Goal: Book appointment/travel/reservation

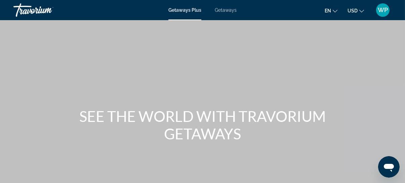
click at [223, 10] on span "Getaways" at bounding box center [226, 9] width 22 height 5
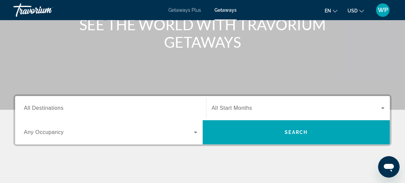
click at [92, 108] on input "Destination All Destinations" at bounding box center [110, 109] width 173 height 8
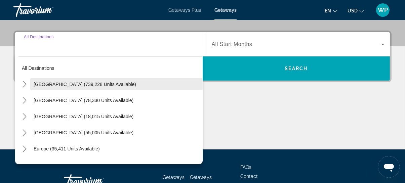
scroll to position [164, 0]
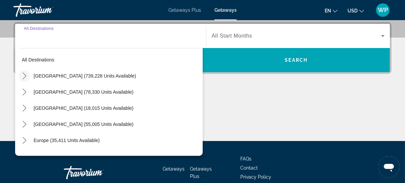
click at [24, 76] on icon "Toggle United States (739,228 units available) submenu" at bounding box center [24, 76] width 7 height 7
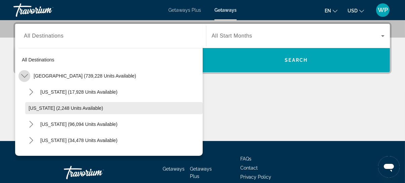
scroll to position [19, 0]
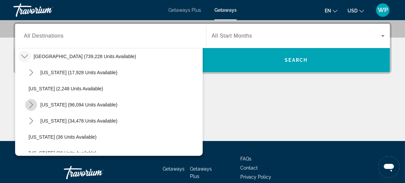
click at [31, 106] on icon "Toggle California (96,094 units available) submenu" at bounding box center [31, 105] width 7 height 7
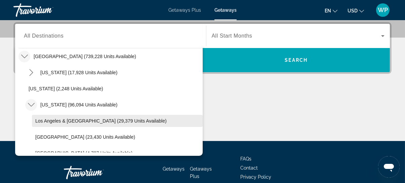
click at [50, 119] on span "Los Angeles & [GEOGRAPHIC_DATA] (29,379 units available)" at bounding box center [100, 120] width 131 height 5
type input "**********"
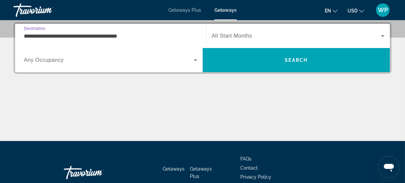
click at [223, 37] on span "All Start Months" at bounding box center [232, 36] width 41 height 6
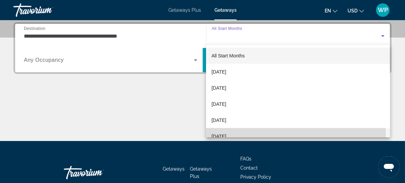
click at [224, 135] on span "[DATE]" at bounding box center [218, 136] width 15 height 8
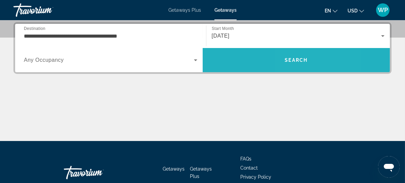
click at [290, 58] on span "Search" at bounding box center [296, 59] width 23 height 5
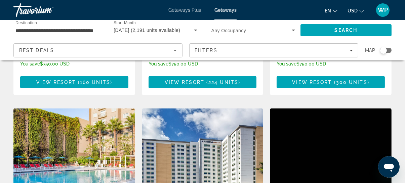
scroll to position [733, 0]
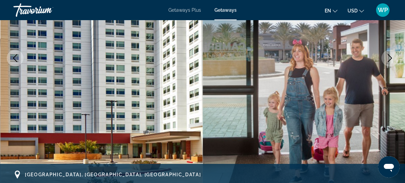
scroll to position [122, 0]
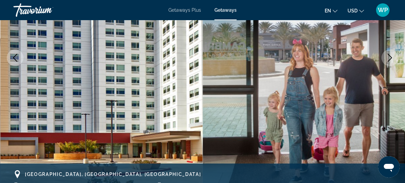
click at [391, 59] on icon "Next image" at bounding box center [390, 58] width 8 height 8
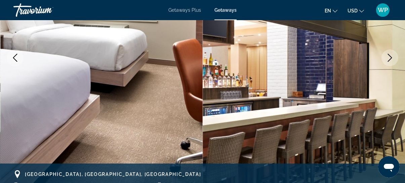
click at [391, 59] on icon "Next image" at bounding box center [390, 58] width 8 height 8
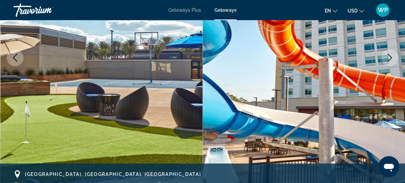
click at [391, 59] on icon "Next image" at bounding box center [390, 58] width 8 height 8
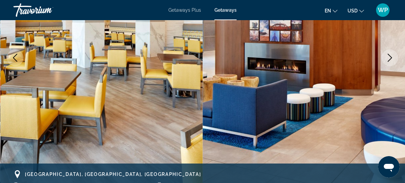
click at [391, 59] on icon "Next image" at bounding box center [390, 58] width 8 height 8
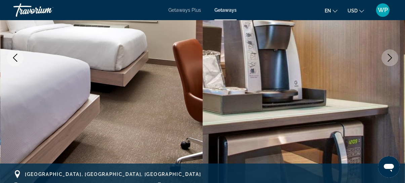
click at [391, 59] on icon "Next image" at bounding box center [390, 58] width 8 height 8
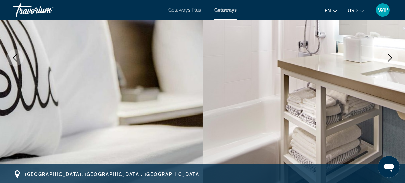
click at [391, 59] on icon "Next image" at bounding box center [390, 58] width 8 height 8
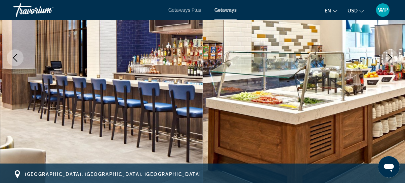
click at [391, 59] on icon "Next image" at bounding box center [390, 58] width 8 height 8
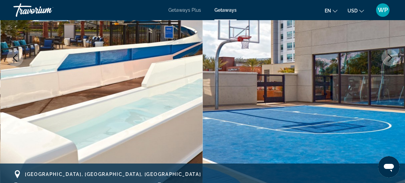
click at [391, 59] on icon "Next image" at bounding box center [390, 58] width 8 height 8
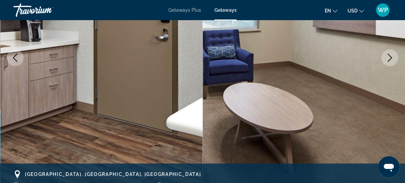
click at [391, 59] on icon "Next image" at bounding box center [390, 58] width 8 height 8
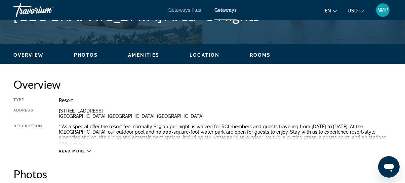
scroll to position [306, 0]
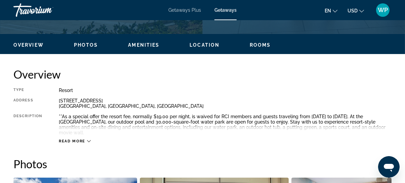
click at [83, 141] on span "Read more" at bounding box center [72, 141] width 27 height 4
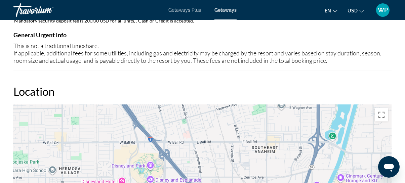
scroll to position [886, 0]
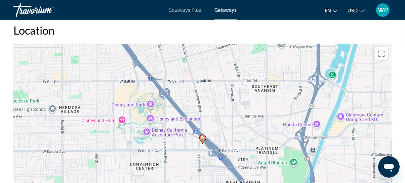
click at [218, 129] on div "To activate drag with keyboard, press Alt + Enter. Once in keyboard drag state,…" at bounding box center [202, 145] width 378 height 202
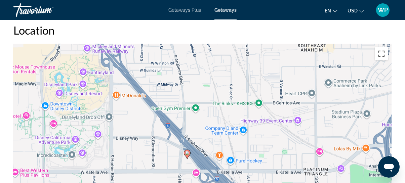
drag, startPoint x: 383, startPoint y: 53, endPoint x: 385, endPoint y: 88, distance: 34.7
click at [383, 53] on button "Toggle fullscreen view" at bounding box center [381, 53] width 13 height 13
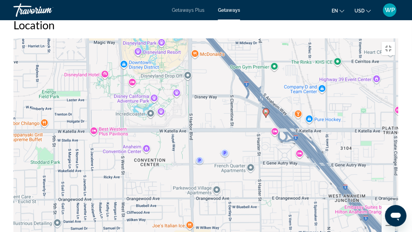
drag, startPoint x: 174, startPoint y: 139, endPoint x: 250, endPoint y: 103, distance: 84.2
click at [250, 103] on div "To activate drag with keyboard, press Alt + Enter. Once in keyboard drag state,…" at bounding box center [205, 139] width 385 height 202
click at [247, 102] on div "To activate drag with keyboard, press Alt + Enter. Once in keyboard drag state,…" at bounding box center [205, 139] width 385 height 202
click at [246, 102] on div "To activate drag with keyboard, press Alt + Enter. Once in keyboard drag state,…" at bounding box center [205, 139] width 385 height 202
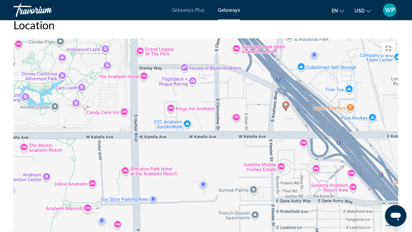
click at [253, 100] on div "To activate drag with keyboard, press Alt + Enter. Once in keyboard drag state,…" at bounding box center [205, 139] width 385 height 202
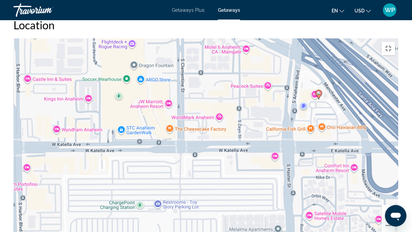
click at [317, 89] on div "To activate drag with keyboard, press Alt + Enter. Once in keyboard drag state,…" at bounding box center [205, 139] width 385 height 202
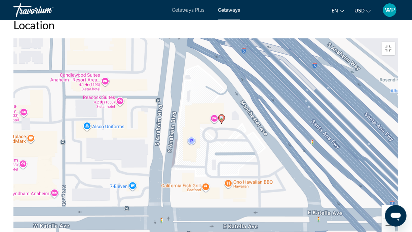
drag, startPoint x: 291, startPoint y: 111, endPoint x: 192, endPoint y: 148, distance: 105.3
click at [192, 148] on div "To activate drag with keyboard, press Alt + Enter. Once in keyboard drag state,…" at bounding box center [205, 139] width 385 height 202
click at [219, 138] on div "To activate drag with keyboard, press Alt + Enter. Once in keyboard drag state,…" at bounding box center [205, 139] width 385 height 202
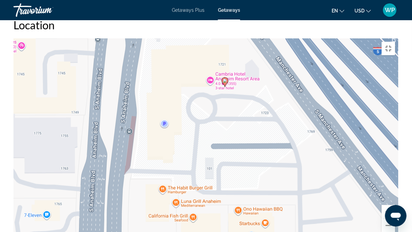
click at [241, 149] on div "To activate drag with keyboard, press Alt + Enter. Once in keyboard drag state,…" at bounding box center [205, 139] width 385 height 202
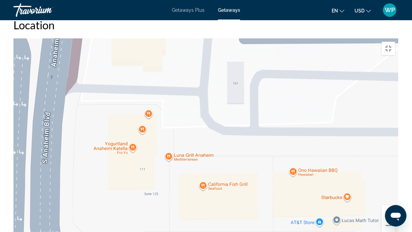
drag, startPoint x: 152, startPoint y: 183, endPoint x: 202, endPoint y: 107, distance: 91.2
click at [202, 107] on div "To activate drag with keyboard, press Alt + Enter. Once in keyboard drag state,…" at bounding box center [205, 139] width 385 height 202
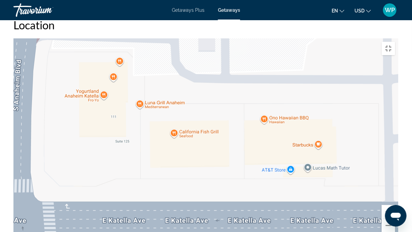
drag, startPoint x: 277, startPoint y: 173, endPoint x: 242, endPoint y: 214, distance: 53.9
click at [241, 183] on div "Main content" at bounding box center [205, 139] width 385 height 202
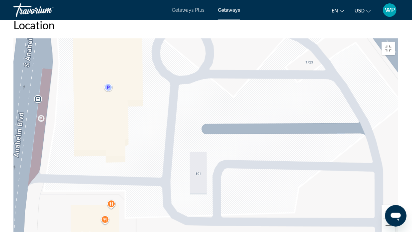
drag, startPoint x: 253, startPoint y: 104, endPoint x: 264, endPoint y: 212, distance: 108.8
click at [264, 183] on div "To activate drag with keyboard, press Alt + Enter. Once in keyboard drag state,…" at bounding box center [205, 139] width 385 height 202
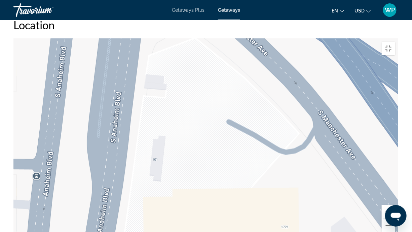
drag, startPoint x: 200, startPoint y: 125, endPoint x: 231, endPoint y: 159, distance: 46.4
click at [231, 160] on div "To activate drag with keyboard, press Alt + Enter. Once in keyboard drag state,…" at bounding box center [205, 139] width 385 height 202
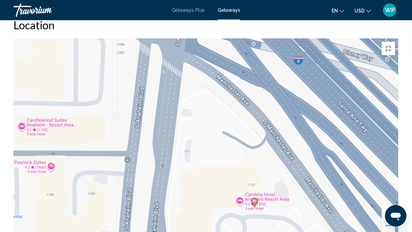
click at [265, 175] on div "To activate drag with keyboard, press Alt + Enter. Once in keyboard drag state,…" at bounding box center [205, 139] width 385 height 202
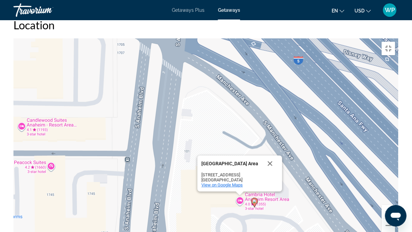
click at [228, 182] on span "View on Google Maps" at bounding box center [221, 184] width 41 height 5
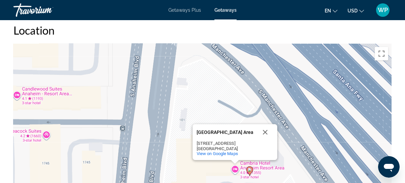
drag, startPoint x: 210, startPoint y: 131, endPoint x: 202, endPoint y: 72, distance: 59.8
click at [202, 73] on div "To activate drag with keyboard, press Alt + Enter. Once in keyboard drag state,…" at bounding box center [202, 145] width 378 height 202
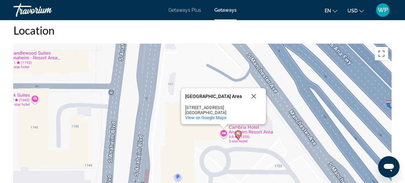
drag, startPoint x: 325, startPoint y: 146, endPoint x: 316, endPoint y: 106, distance: 40.4
click at [316, 106] on div "To activate drag with keyboard, press Alt + Enter. Once in keyboard drag state,…" at bounding box center [202, 145] width 378 height 202
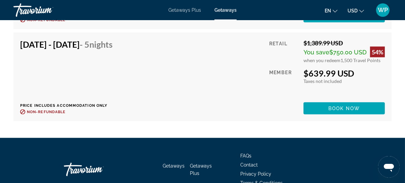
scroll to position [1742, 0]
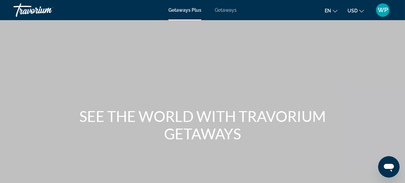
click at [226, 9] on span "Getaways" at bounding box center [226, 9] width 22 height 5
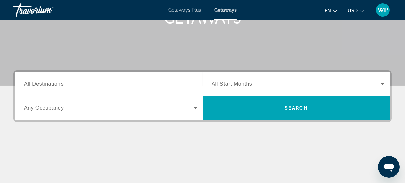
scroll to position [153, 0]
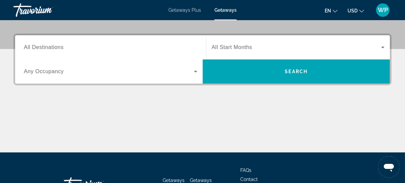
click at [54, 53] on div "Search widget" at bounding box center [110, 47] width 173 height 19
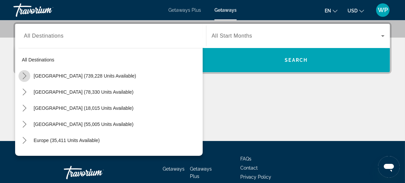
click at [26, 76] on icon "Toggle United States (739,228 units available) submenu" at bounding box center [24, 76] width 7 height 7
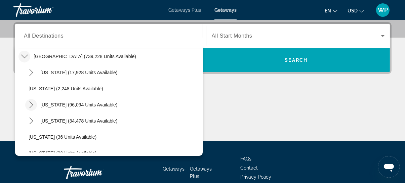
click at [33, 102] on icon "Toggle California (96,094 units available) submenu" at bounding box center [31, 105] width 7 height 7
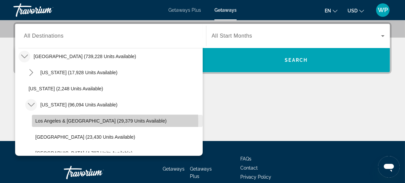
click at [53, 122] on span "Los Angeles & [GEOGRAPHIC_DATA] (29,379 units available)" at bounding box center [100, 120] width 131 height 5
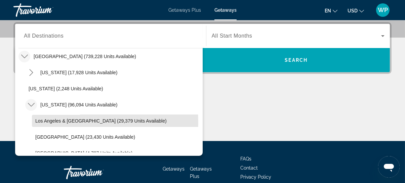
type input "**********"
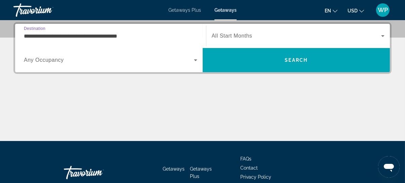
click at [198, 60] on icon "Search widget" at bounding box center [196, 60] width 8 height 8
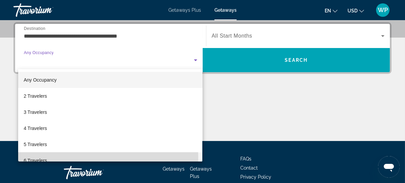
click at [39, 157] on span "6 Travelers" at bounding box center [35, 161] width 23 height 8
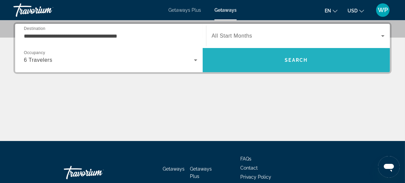
click at [296, 60] on span "Search" at bounding box center [296, 59] width 23 height 5
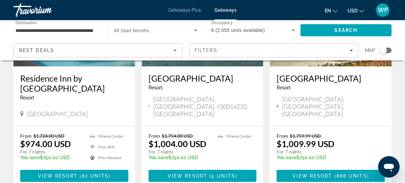
scroll to position [642, 0]
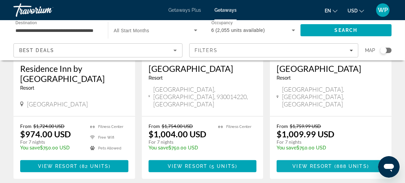
click at [332, 164] on span "Main content" at bounding box center [333, 166] width 2 height 5
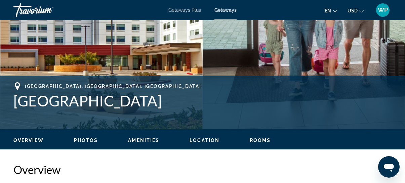
scroll to position [244, 0]
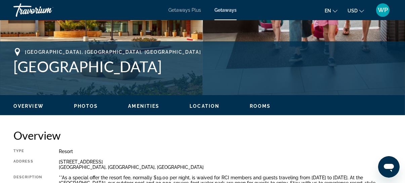
click at [208, 106] on span "Location" at bounding box center [205, 106] width 30 height 5
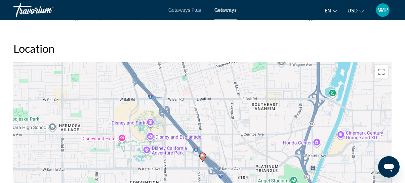
scroll to position [869, 0]
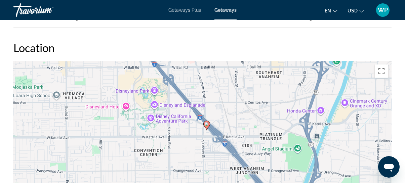
drag, startPoint x: 223, startPoint y: 141, endPoint x: 227, endPoint y: 104, distance: 37.6
click at [227, 104] on div "To activate drag with keyboard, press Alt + Enter. Once in keyboard drag state,…" at bounding box center [202, 162] width 378 height 202
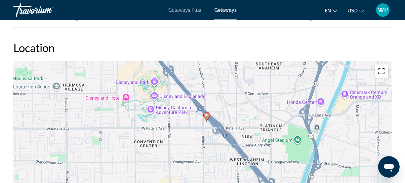
drag, startPoint x: 383, startPoint y: 72, endPoint x: 386, endPoint y: 106, distance: 34.1
click at [383, 72] on button "Toggle fullscreen view" at bounding box center [381, 71] width 13 height 13
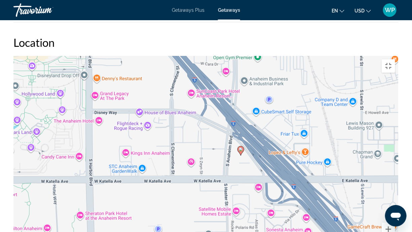
drag, startPoint x: 119, startPoint y: 40, endPoint x: 157, endPoint y: 175, distance: 140.5
click at [157, 174] on div "To activate drag with keyboard, press Alt + Enter. Once in keyboard drag state,…" at bounding box center [205, 157] width 385 height 202
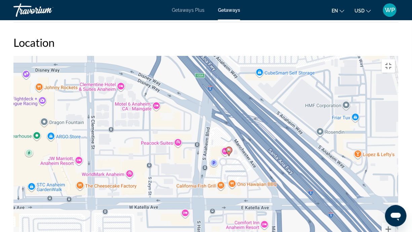
drag, startPoint x: 314, startPoint y: 67, endPoint x: 204, endPoint y: 109, distance: 117.4
click at [204, 108] on div "To activate drag with keyboard, press Alt + Enter. Once in keyboard drag state,…" at bounding box center [205, 157] width 385 height 202
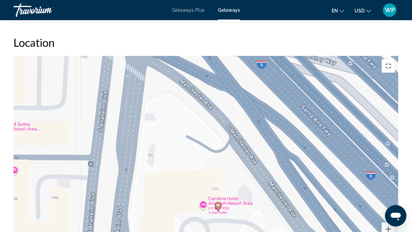
click at [228, 161] on div "To activate drag with keyboard, press Alt + Enter. Once in keyboard drag state,…" at bounding box center [205, 157] width 385 height 202
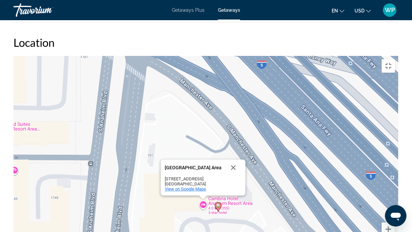
click at [190, 183] on span "View on Google Maps" at bounding box center [185, 188] width 41 height 5
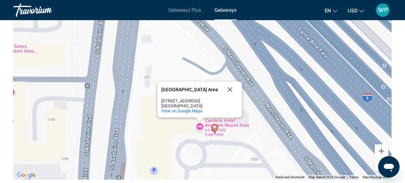
scroll to position [950, 0]
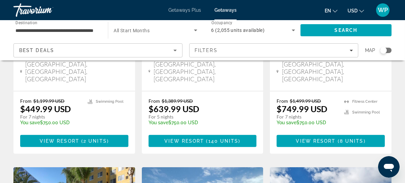
scroll to position [428, 0]
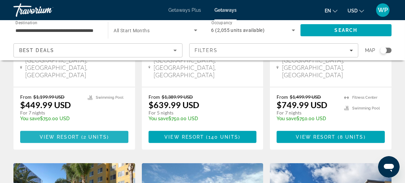
click at [79, 134] on span "Main content" at bounding box center [80, 136] width 2 height 5
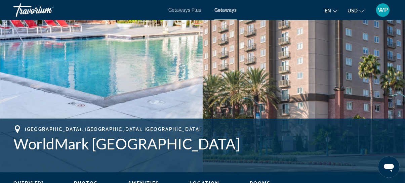
scroll to position [214, 0]
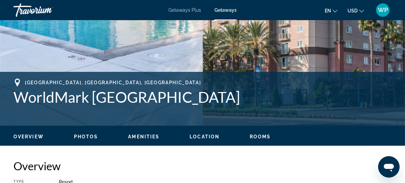
click at [257, 136] on span "Rooms" at bounding box center [260, 136] width 21 height 5
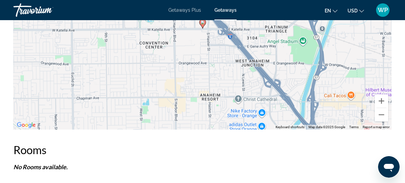
scroll to position [1151, 0]
